Goal: Information Seeking & Learning: Learn about a topic

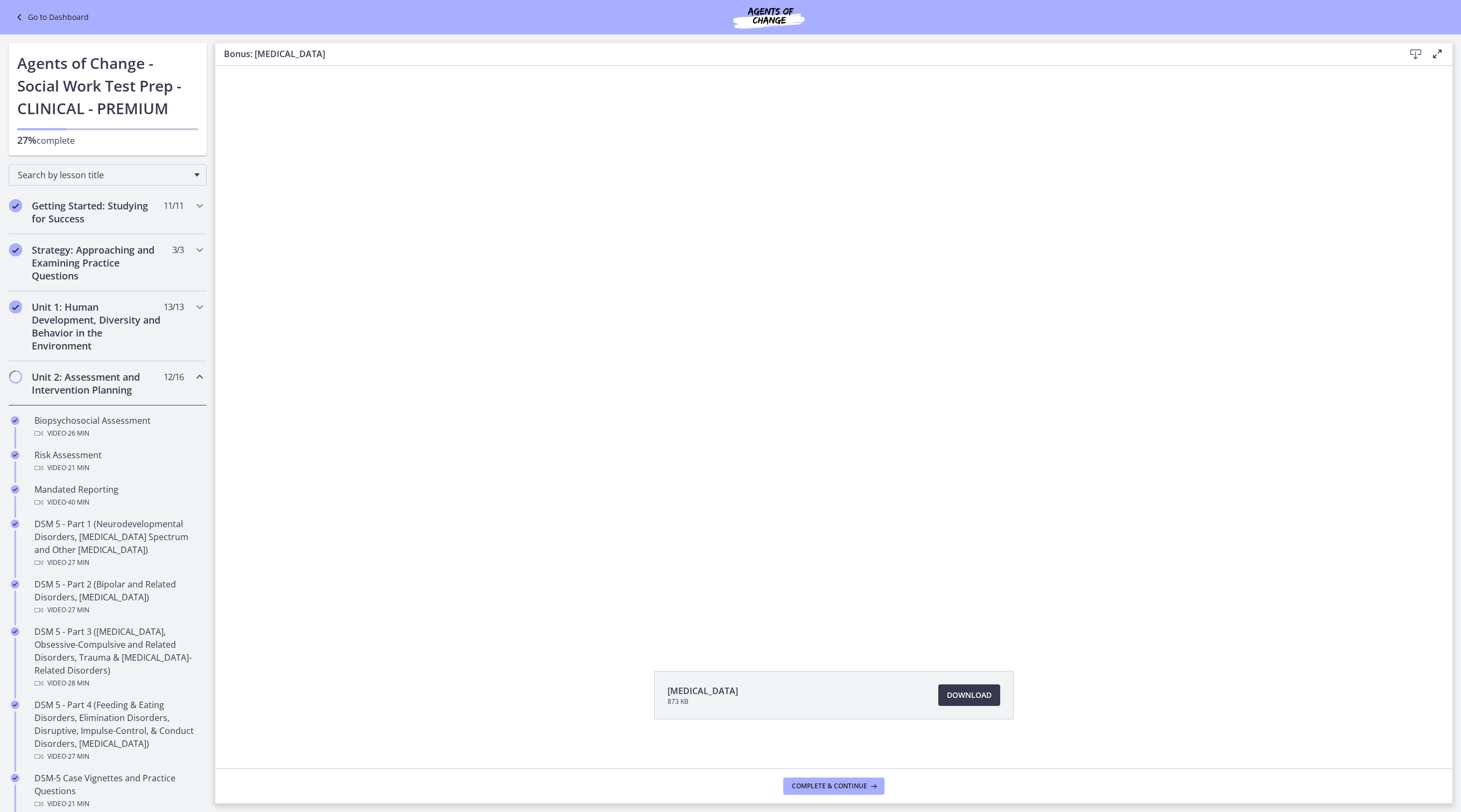
scroll to position [492, 0]
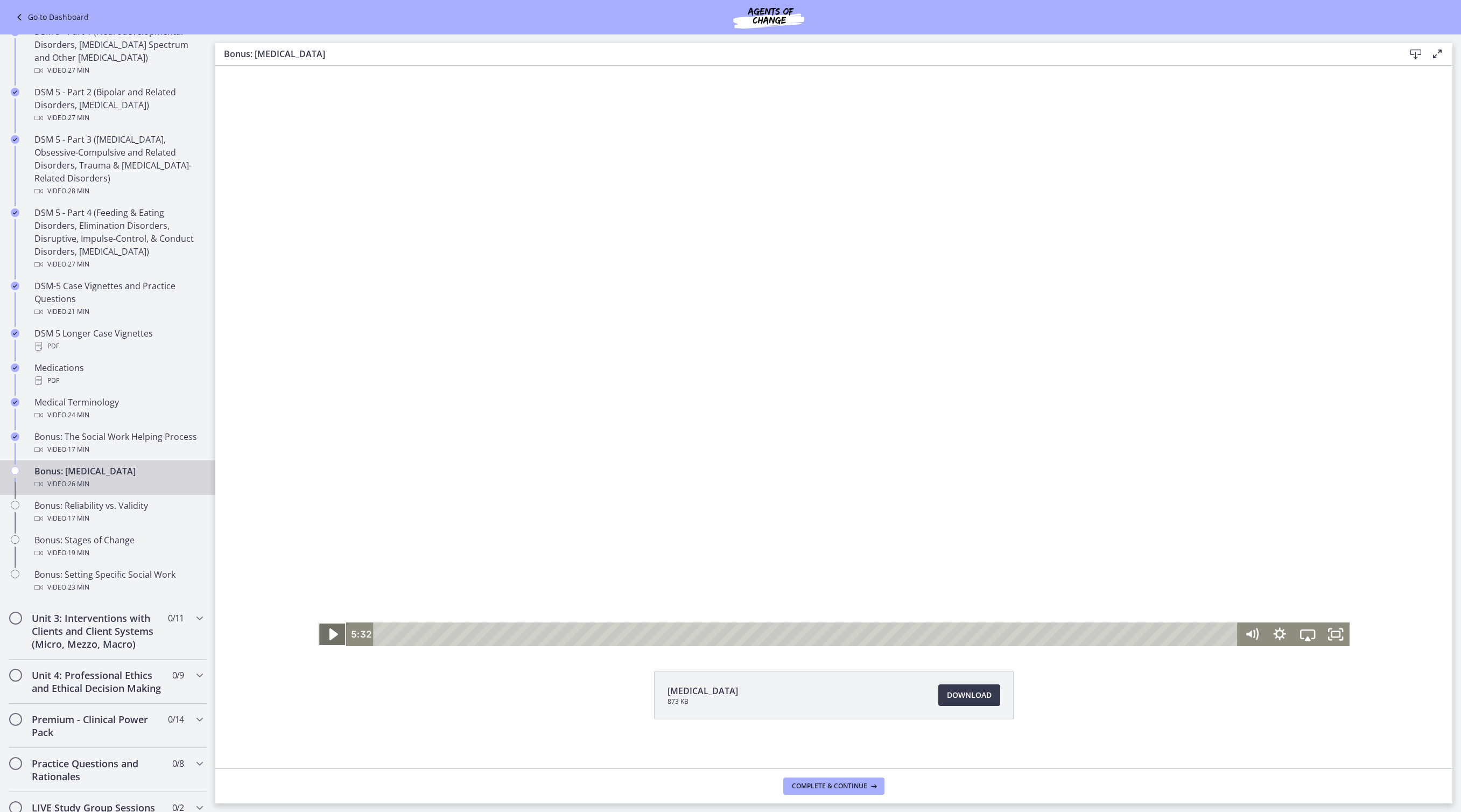
click at [329, 636] on icon "Play Video" at bounding box center [333, 634] width 8 height 12
click at [519, 633] on div "4:46" at bounding box center [807, 634] width 847 height 24
click at [384, 634] on div "0:08" at bounding box center [807, 634] width 847 height 24
click at [1072, 636] on div "21:33" at bounding box center [807, 634] width 847 height 24
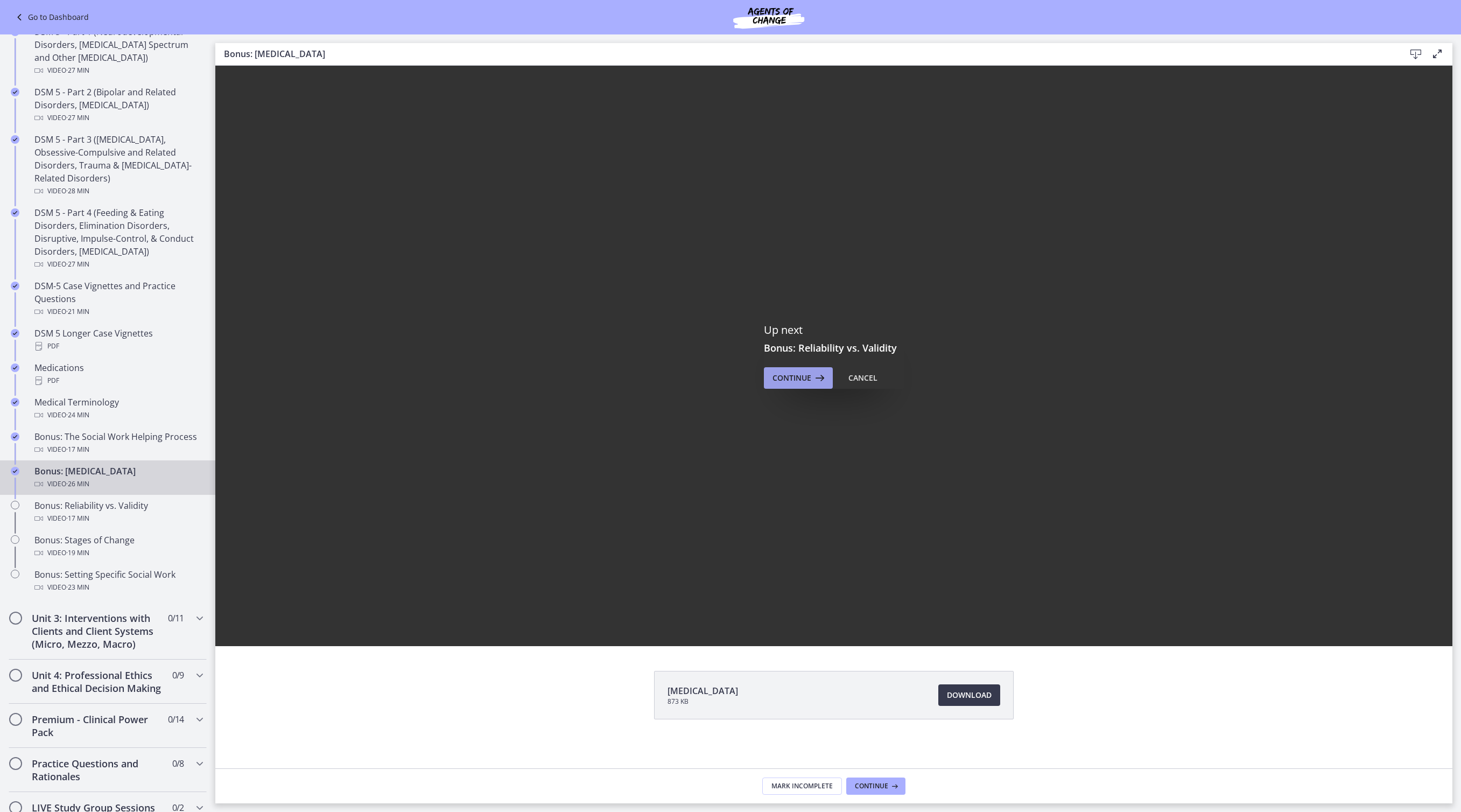
click at [807, 381] on span "Continue" at bounding box center [791, 378] width 39 height 13
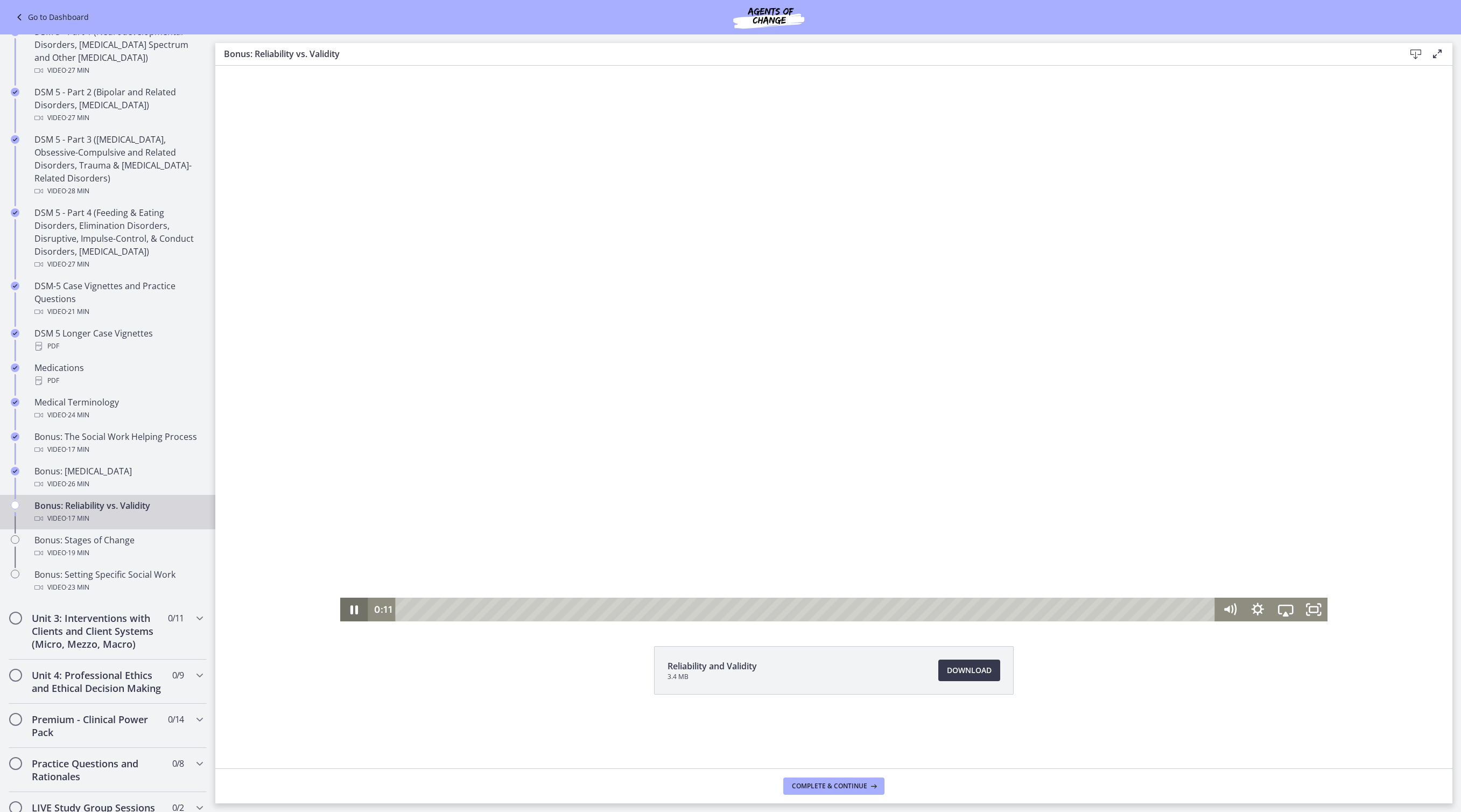
click at [340, 611] on icon "Pause" at bounding box center [354, 609] width 28 height 24
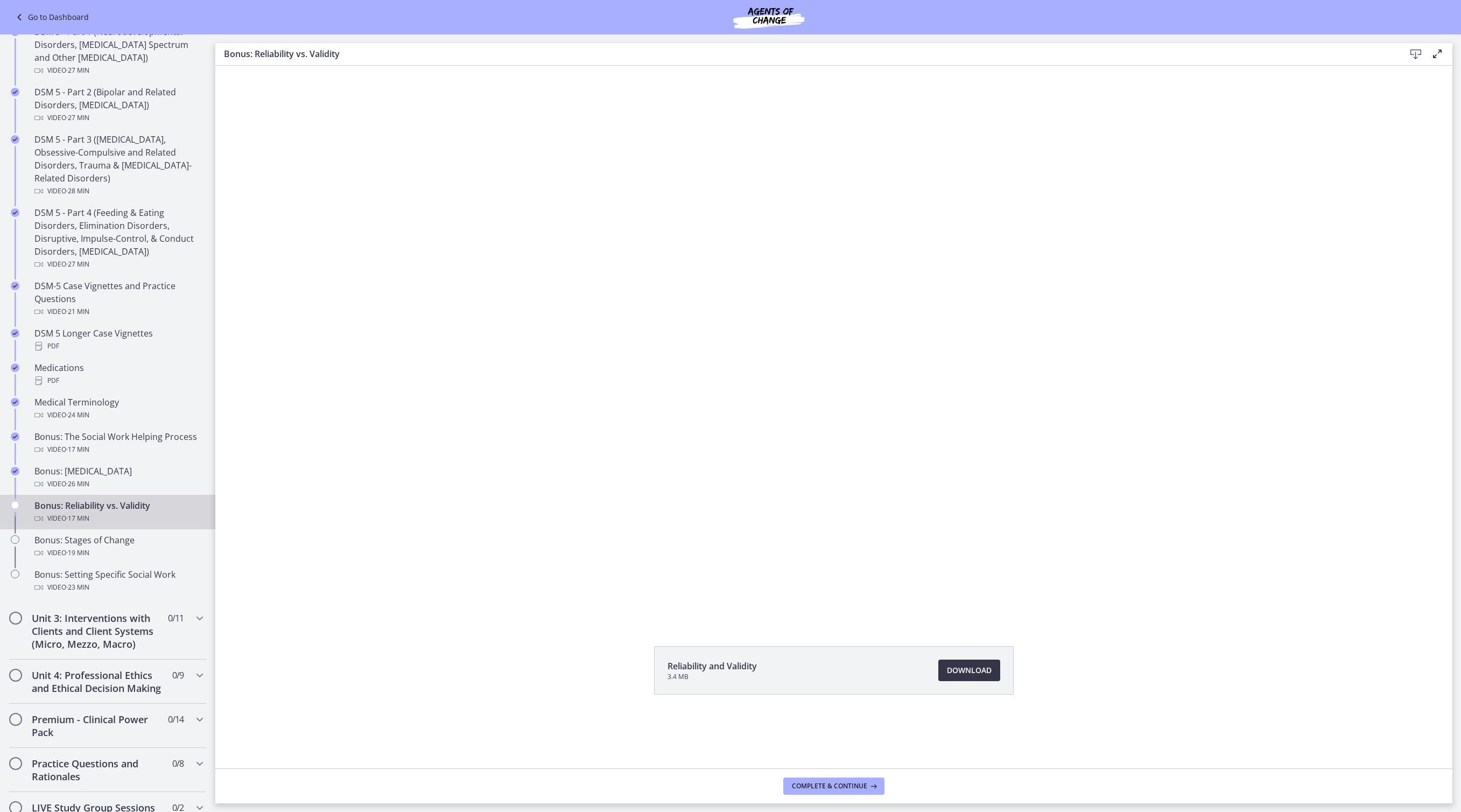
click at [983, 677] on span "Download Opens in a new window" at bounding box center [969, 670] width 45 height 13
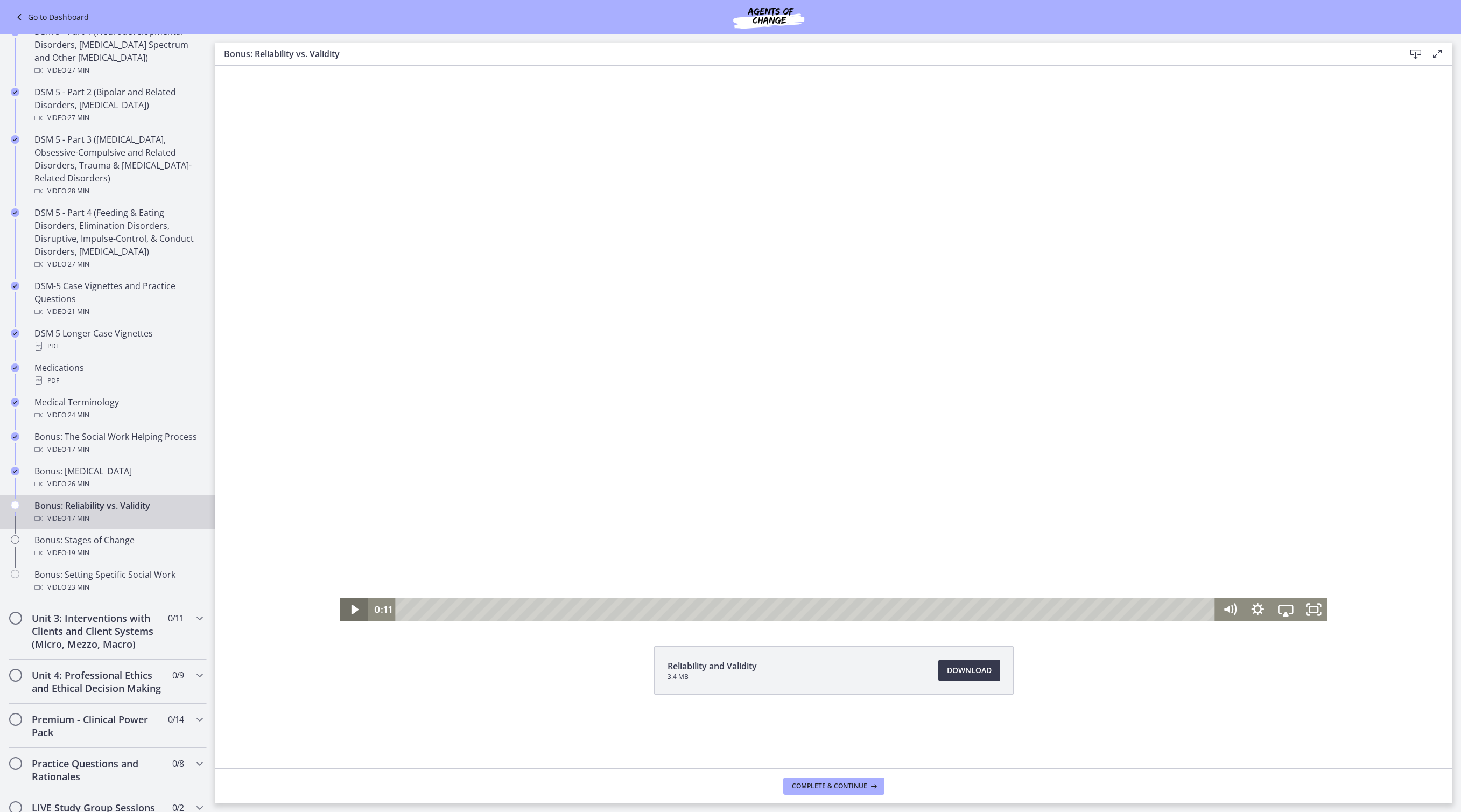
click at [342, 605] on icon "Play Video" at bounding box center [356, 609] width 28 height 24
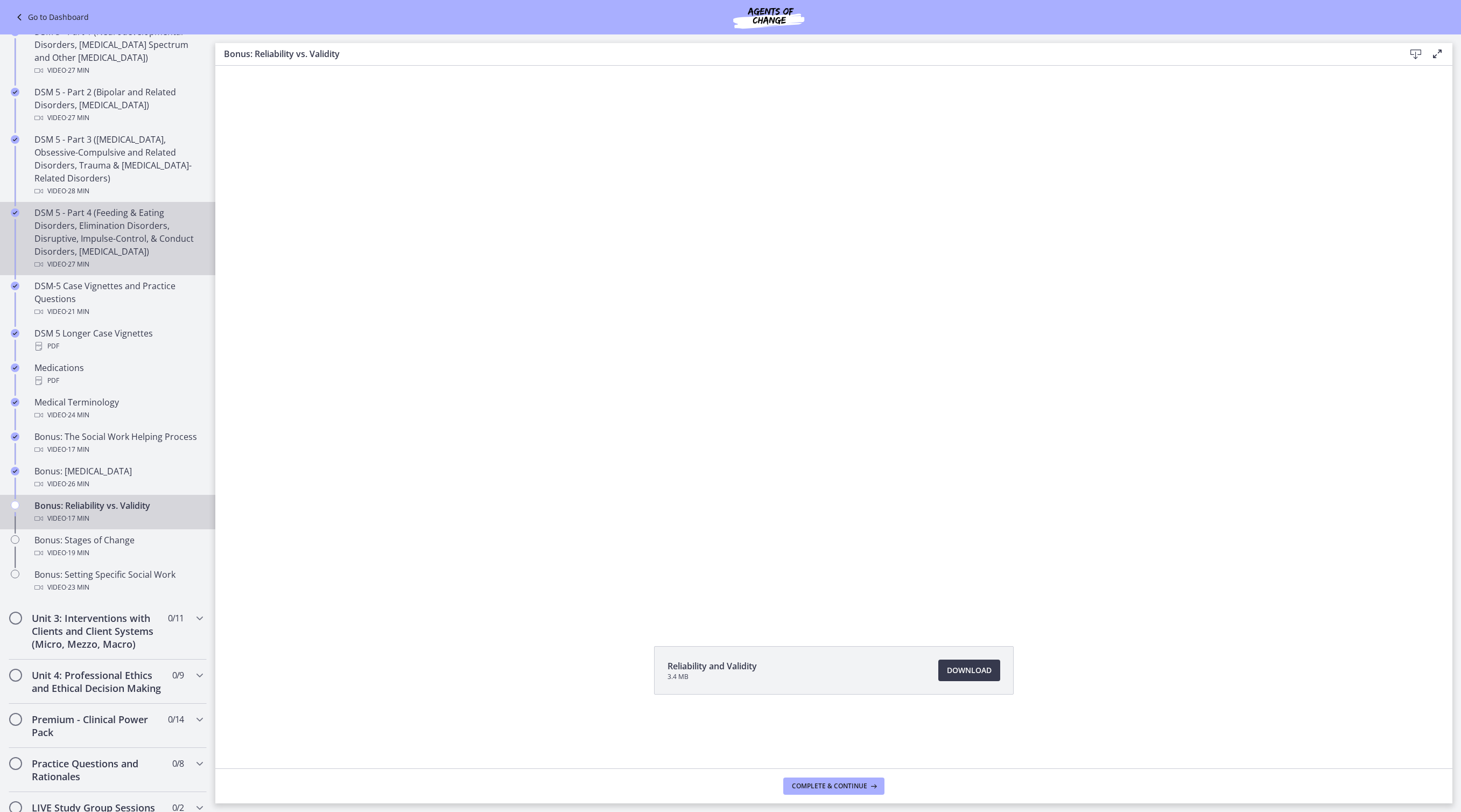
click at [340, 609] on button "Pause" at bounding box center [354, 609] width 28 height 24
click at [340, 609] on button "Play Video" at bounding box center [354, 609] width 28 height 24
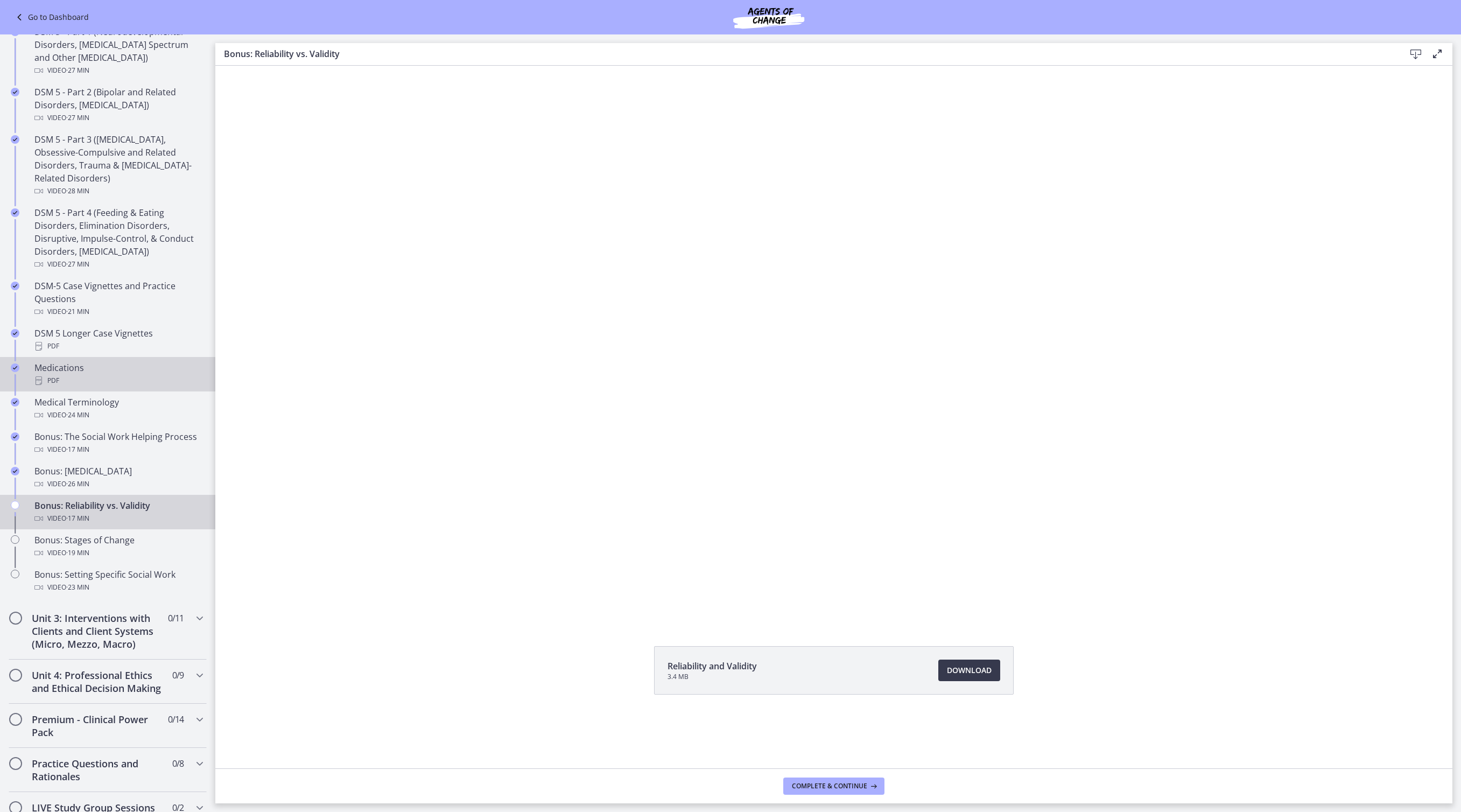
scroll to position [629, 0]
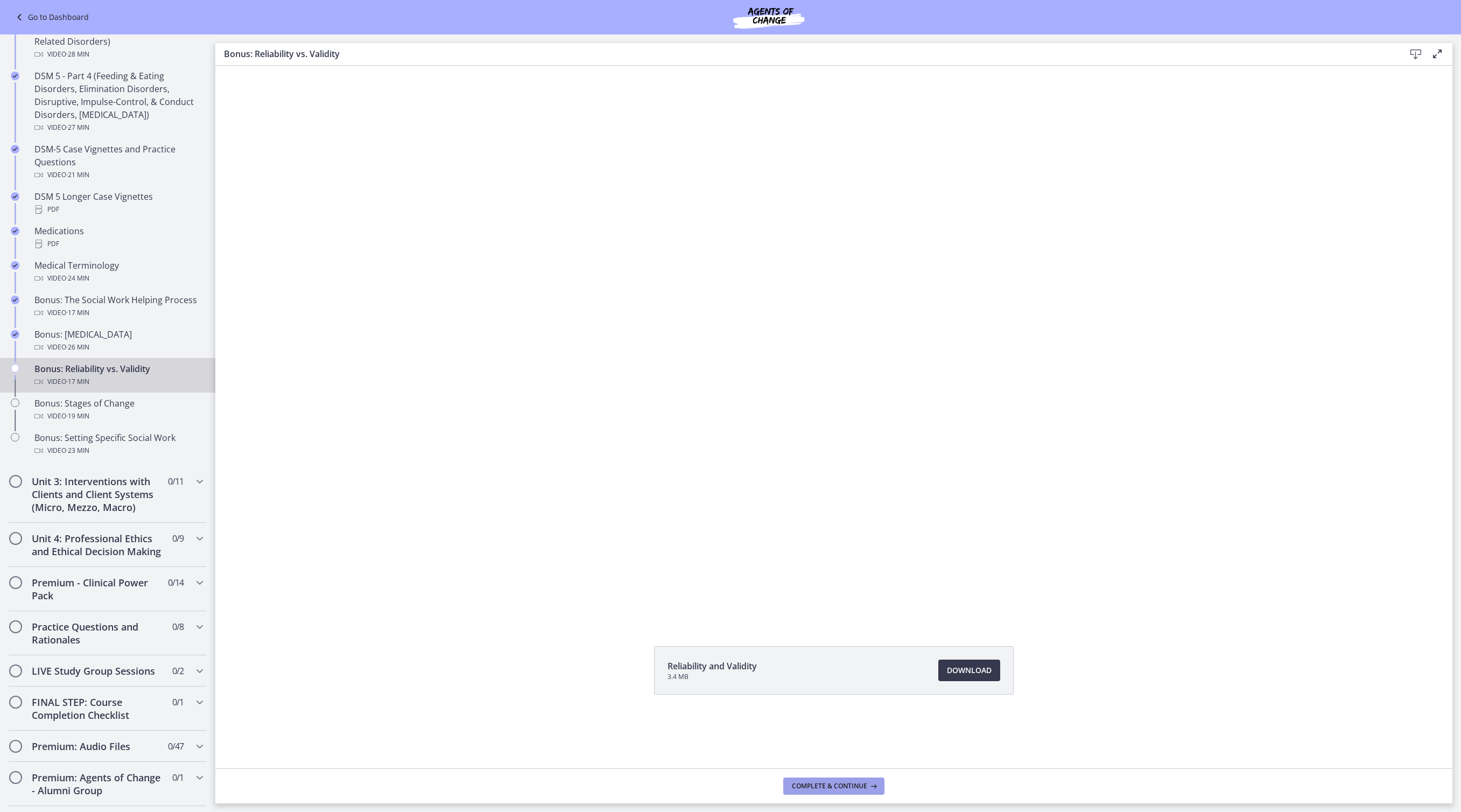
click at [833, 782] on span "Complete & continue" at bounding box center [829, 786] width 75 height 8
click at [992, 677] on span "Download Opens in a new window" at bounding box center [969, 670] width 45 height 13
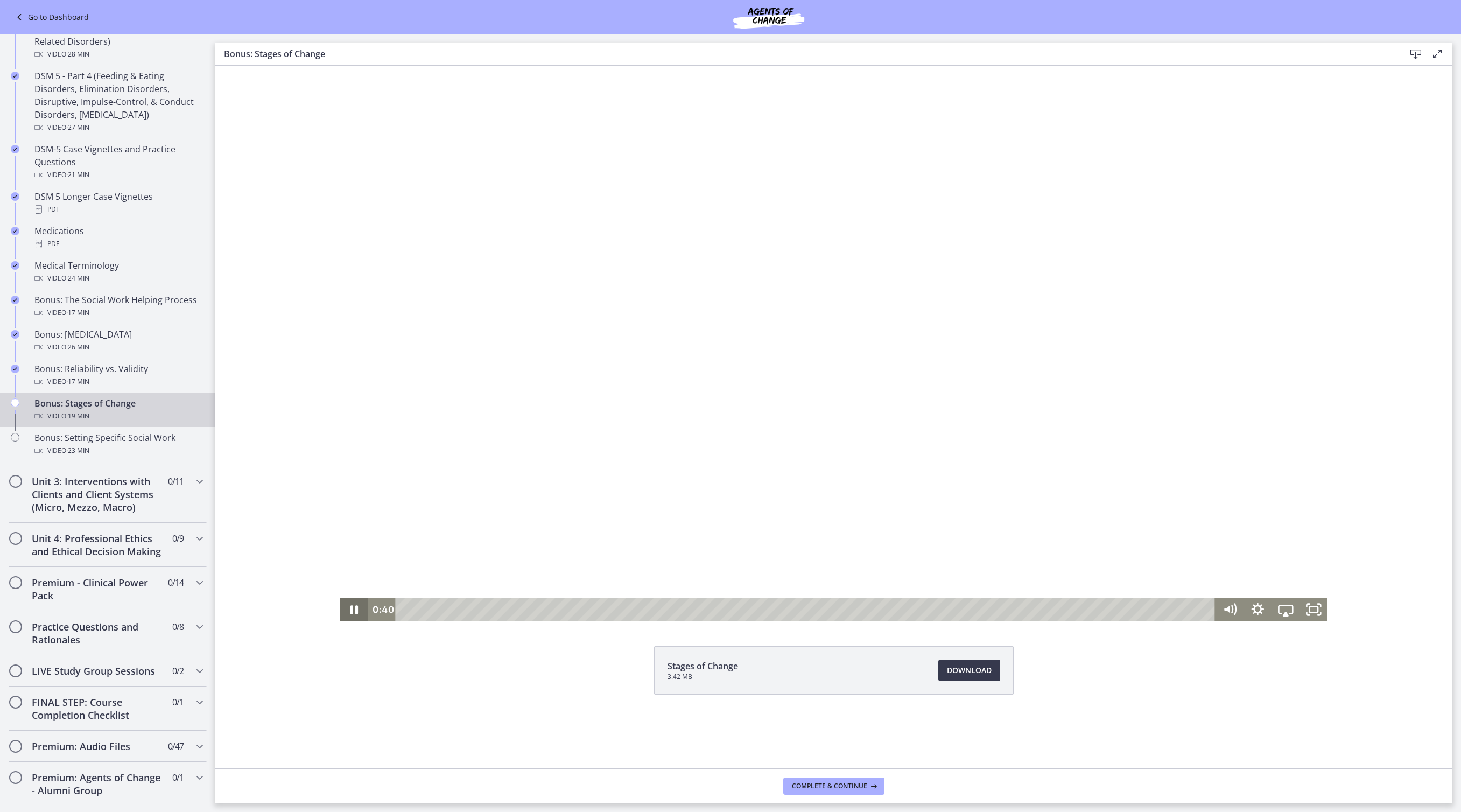
click at [351, 610] on icon "Pause" at bounding box center [354, 609] width 8 height 9
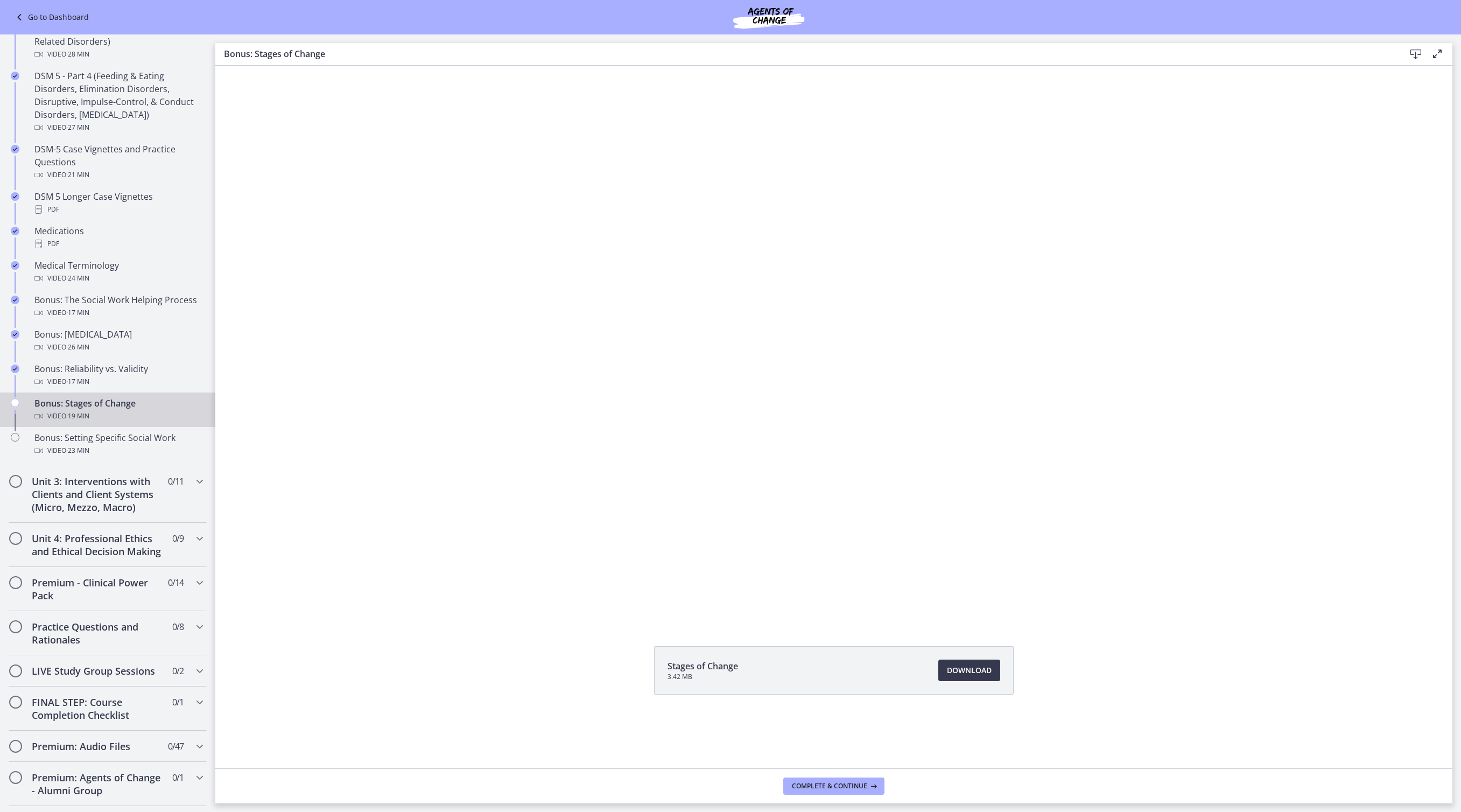
scroll to position [2, 0]
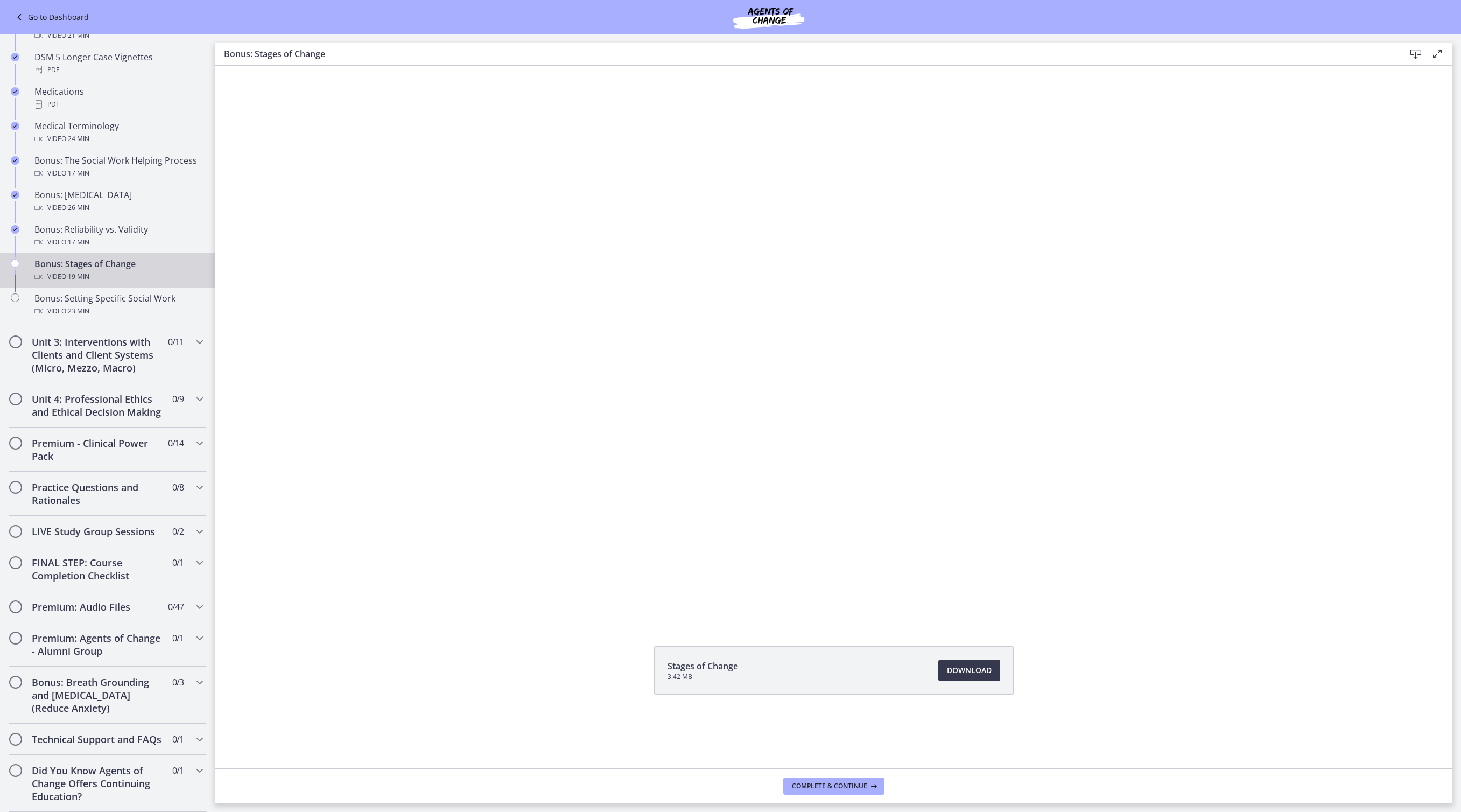
scroll to position [972, 0]
click at [868, 782] on span "Complete & continue" at bounding box center [829, 786] width 75 height 8
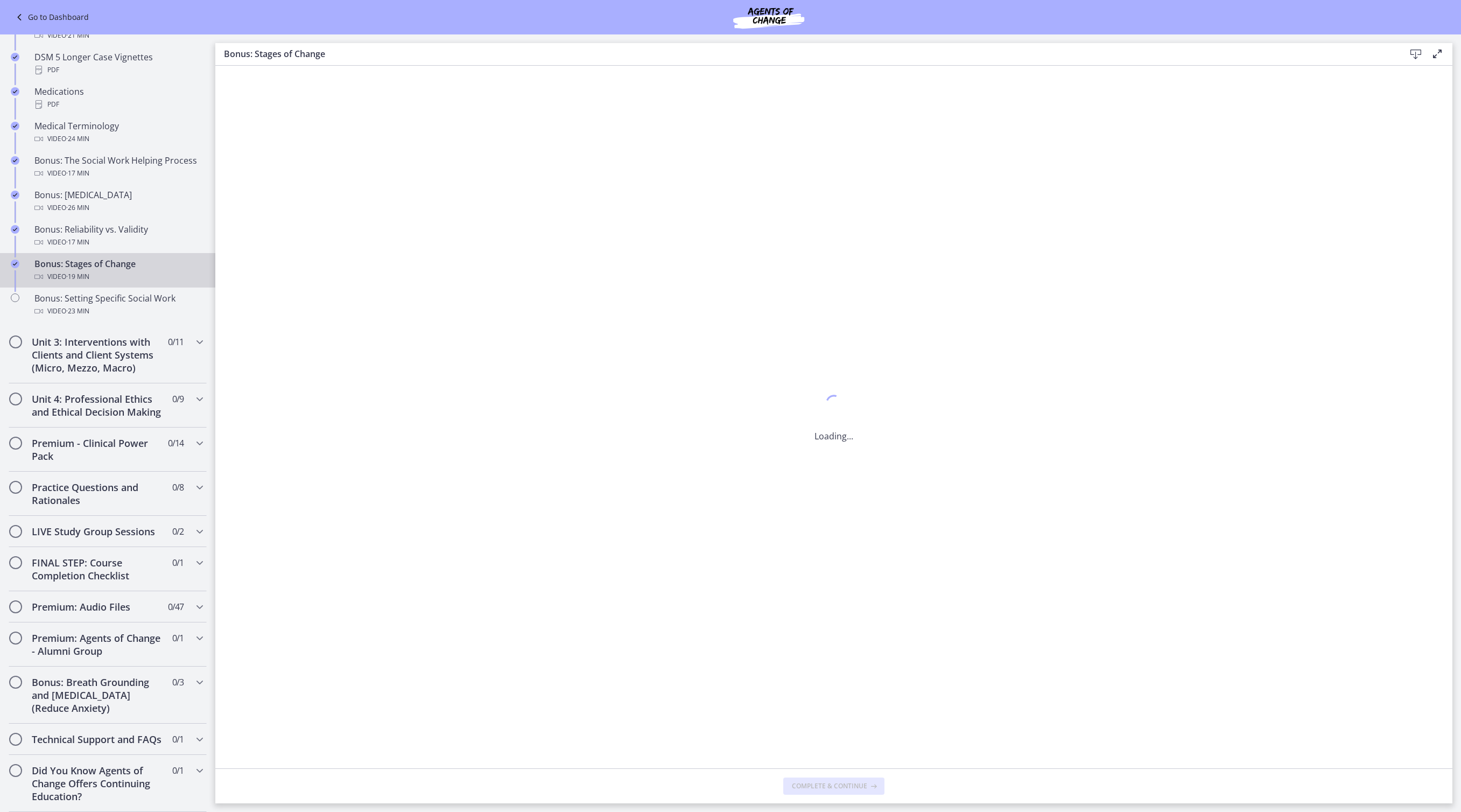
scroll to position [0, 0]
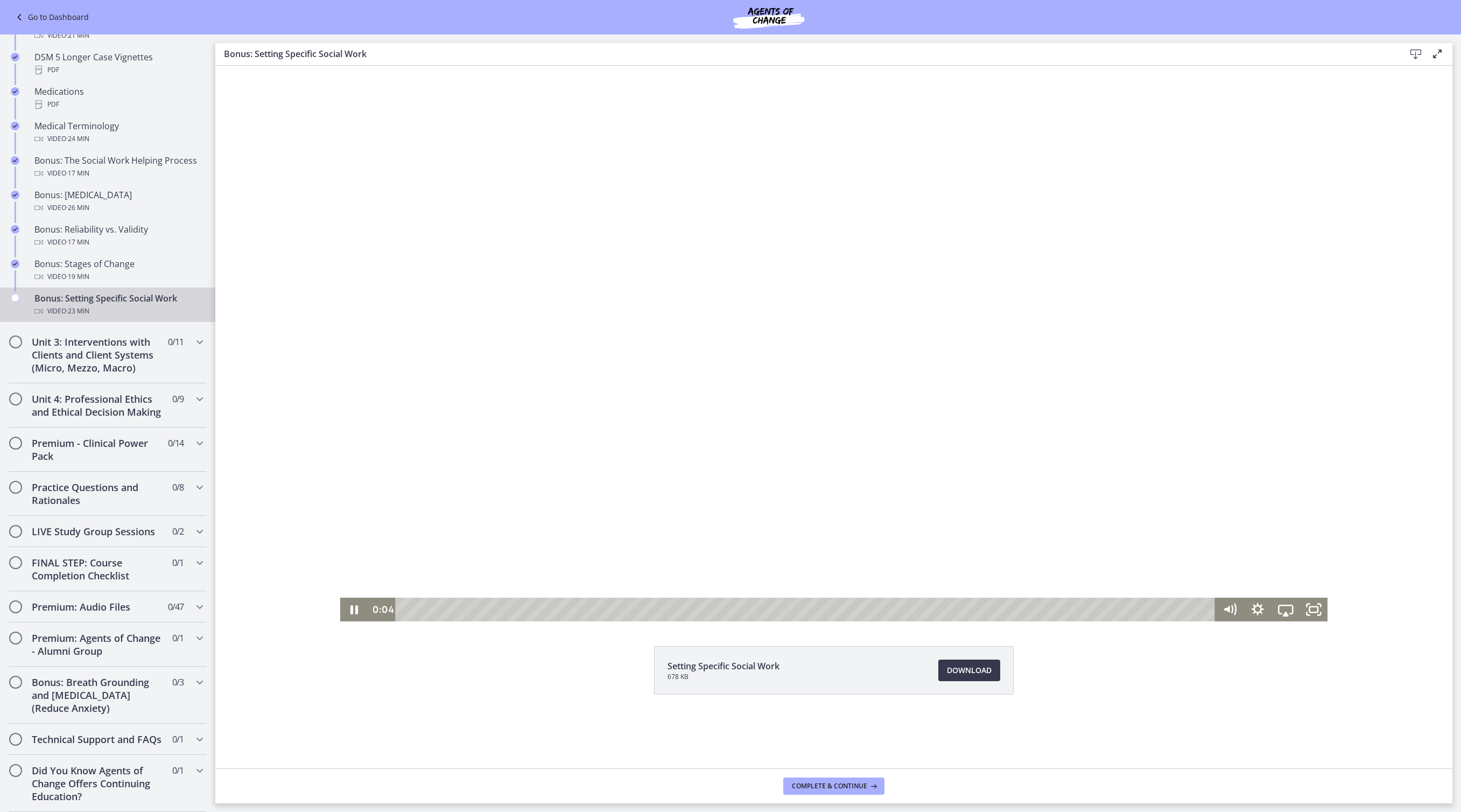
click at [1270, 344] on div at bounding box center [834, 344] width 988 height 555
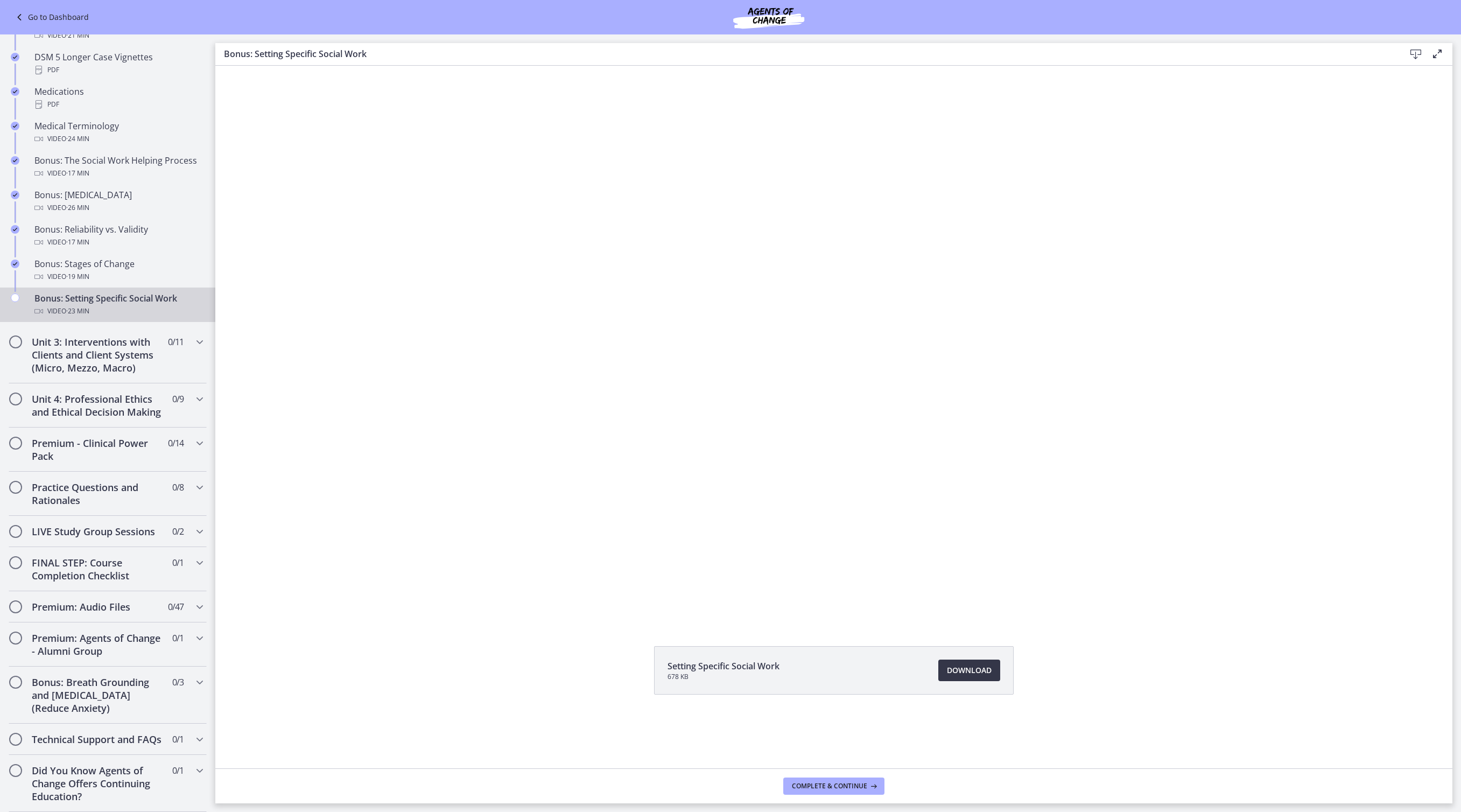
click at [976, 677] on span "Download Opens in a new window" at bounding box center [969, 670] width 45 height 13
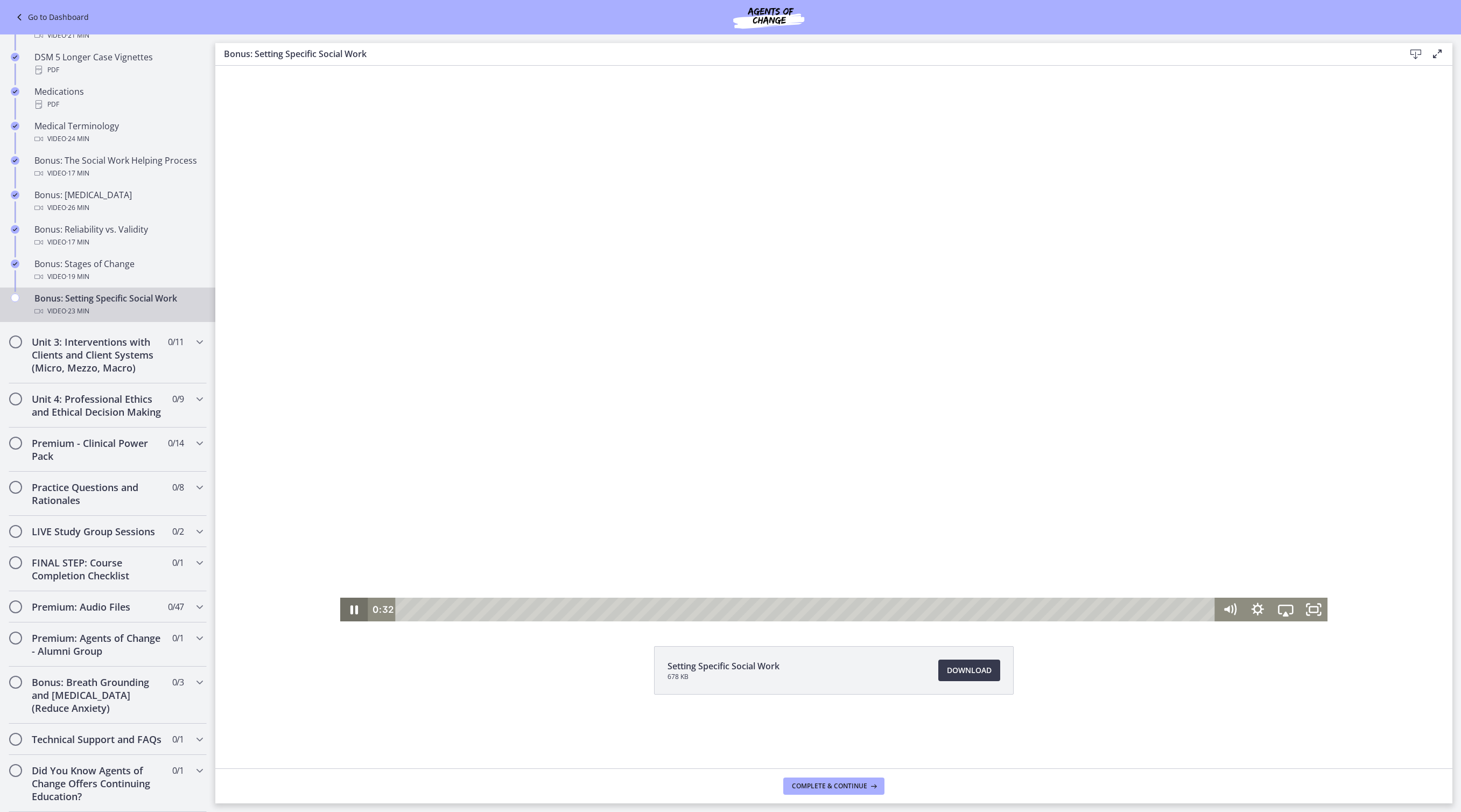
click at [351, 608] on icon "Pause" at bounding box center [354, 609] width 8 height 9
click at [339, 603] on icon "Play Video" at bounding box center [356, 609] width 34 height 29
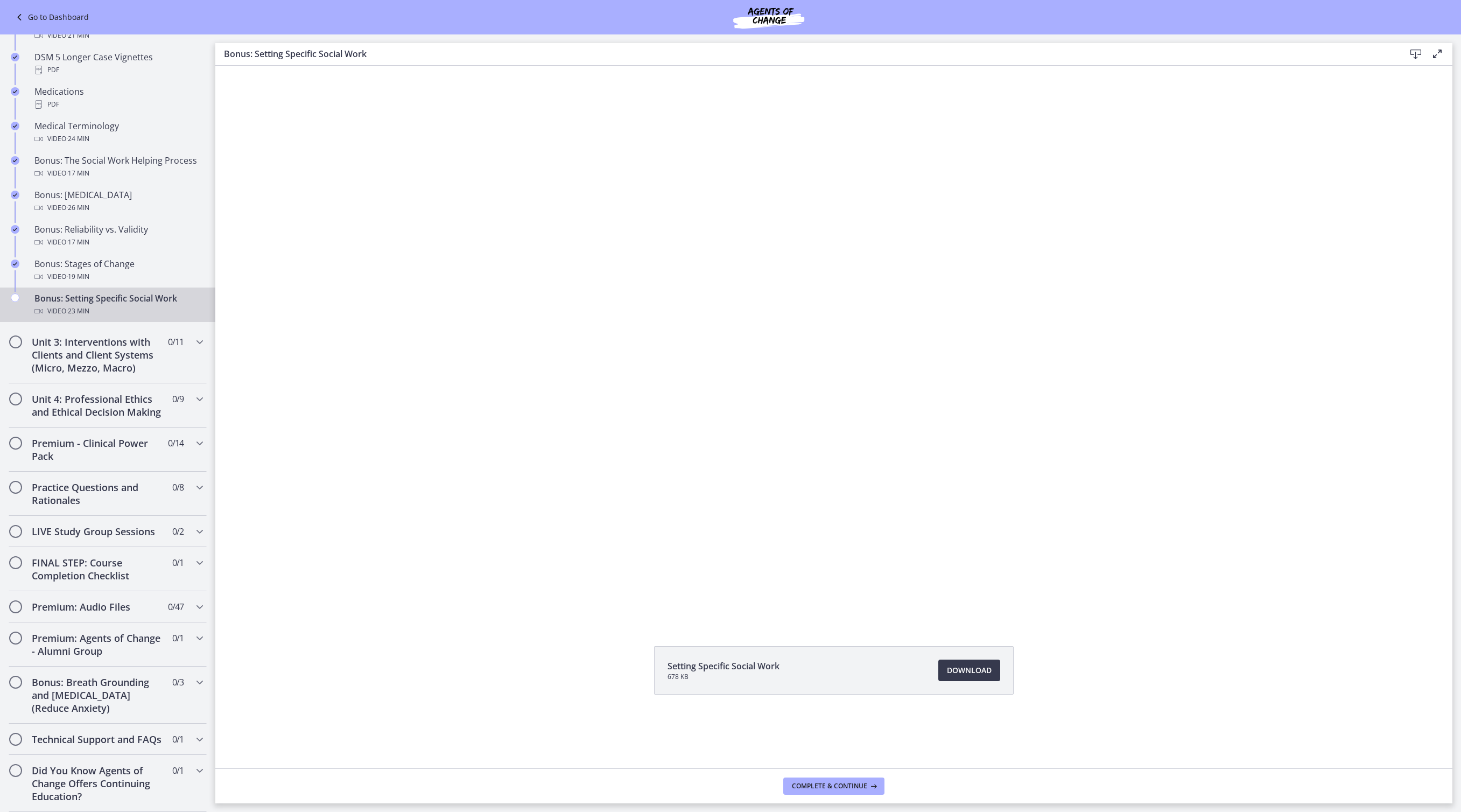
click at [340, 609] on button "Pause" at bounding box center [354, 609] width 28 height 24
